Goal: Use online tool/utility: Utilize a website feature to perform a specific function

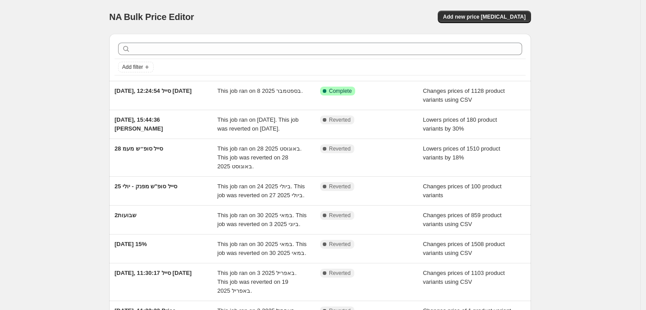
click at [94, 135] on div "NA Bulk Price Editor. This page is ready NA Bulk Price Editor Add new price cha…" at bounding box center [320, 246] width 640 height 493
